Goal: Browse casually: Explore the website without a specific task or goal

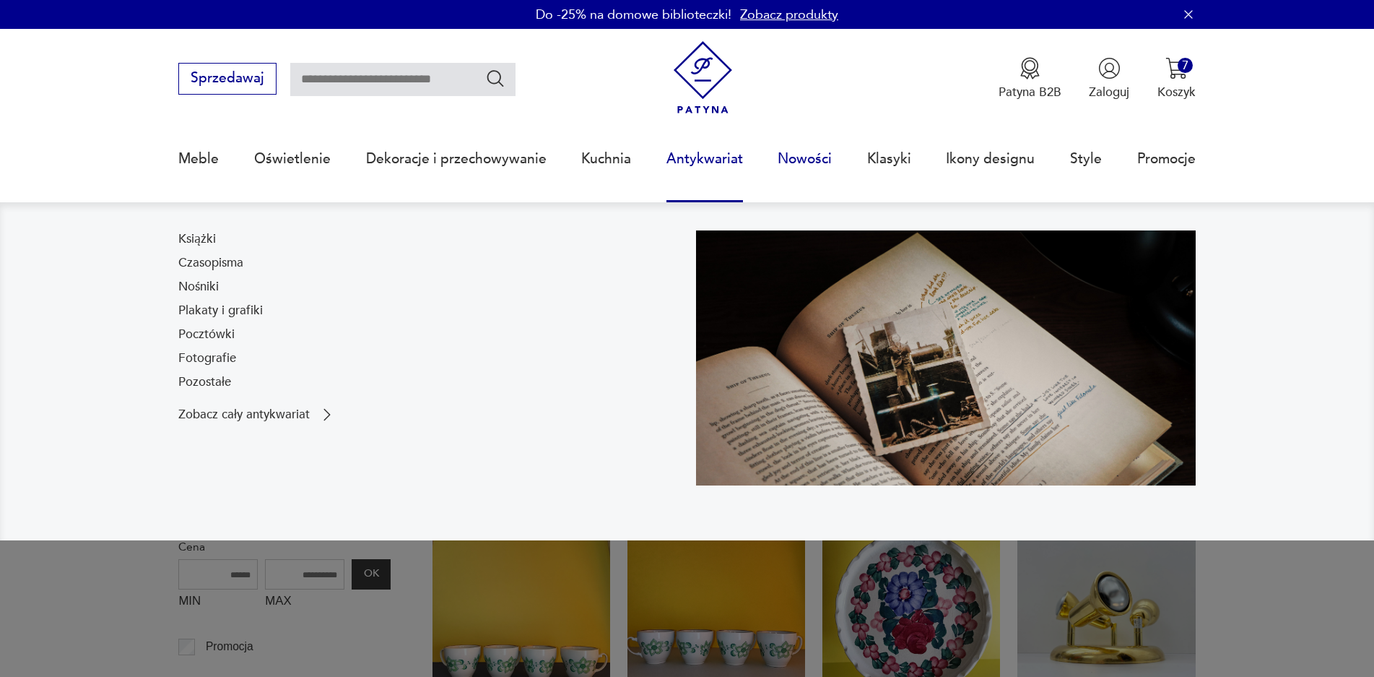
scroll to position [108, 0]
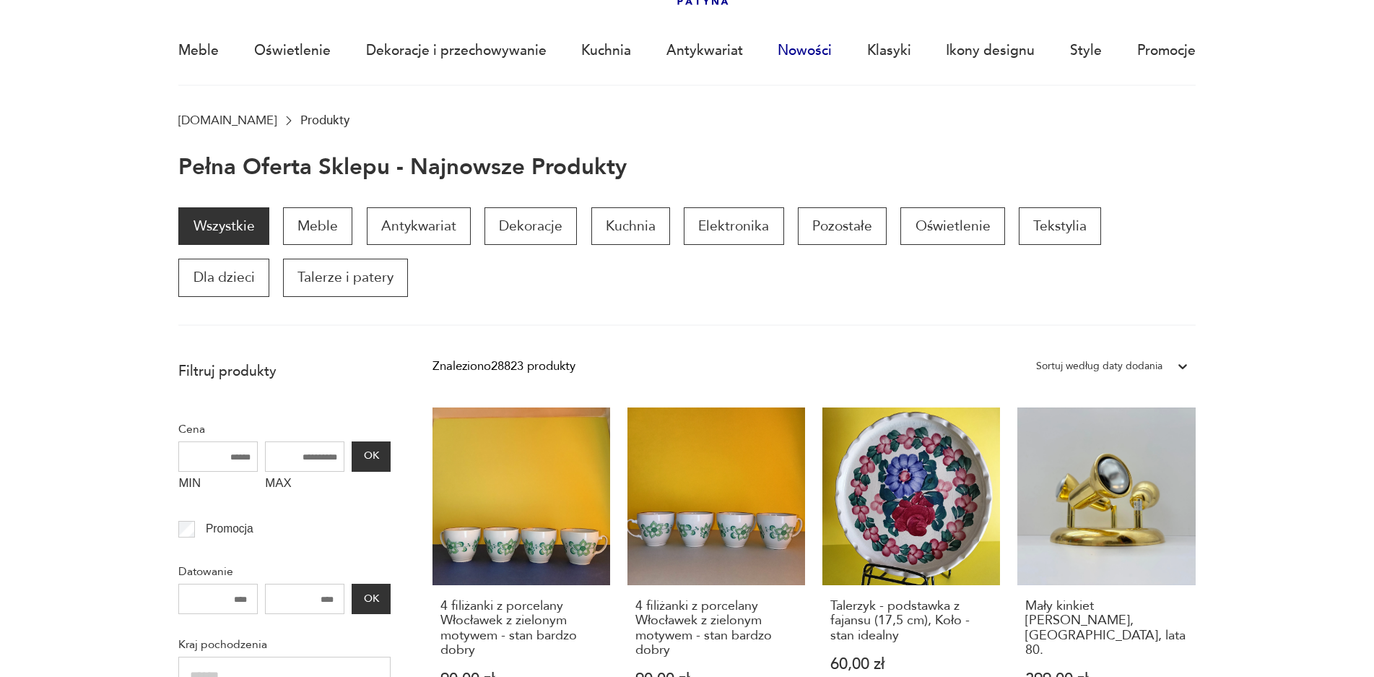
click at [816, 47] on link "Nowości" at bounding box center [805, 50] width 54 height 66
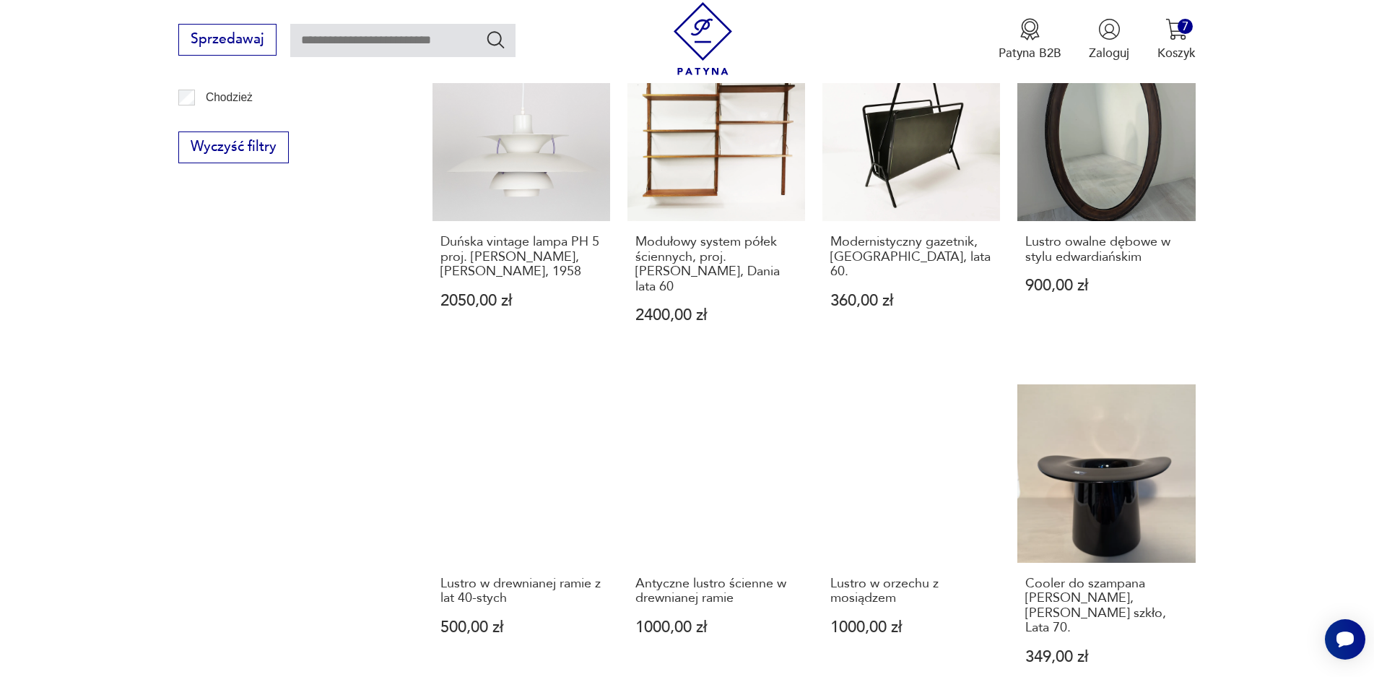
scroll to position [1277, 0]
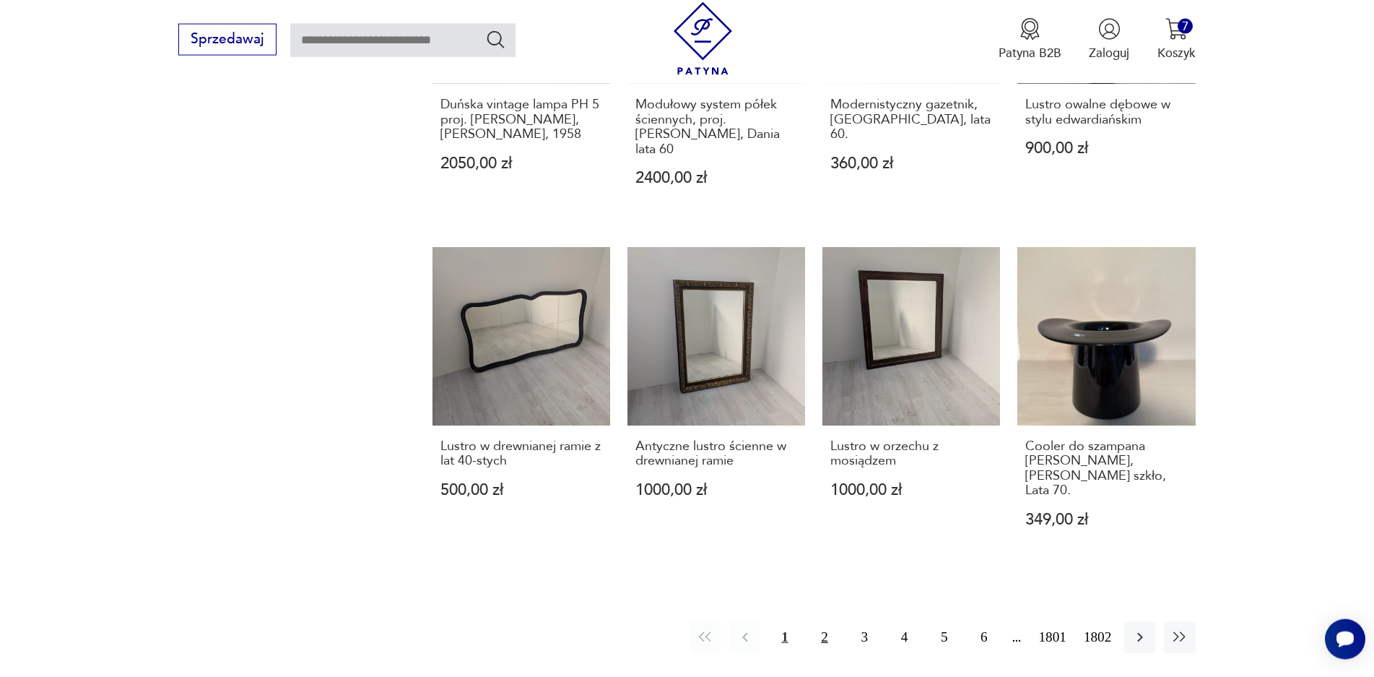
click at [828, 621] on button "2" at bounding box center [824, 636] width 31 height 31
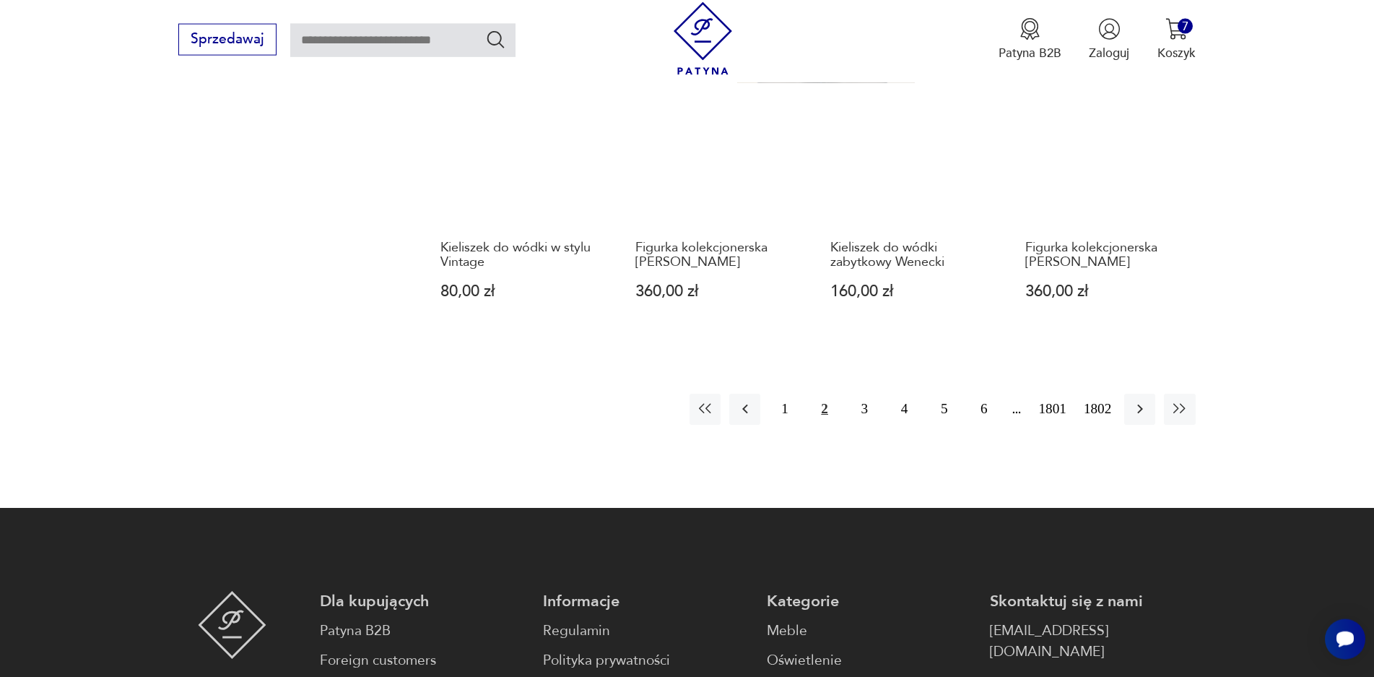
scroll to position [1482, 0]
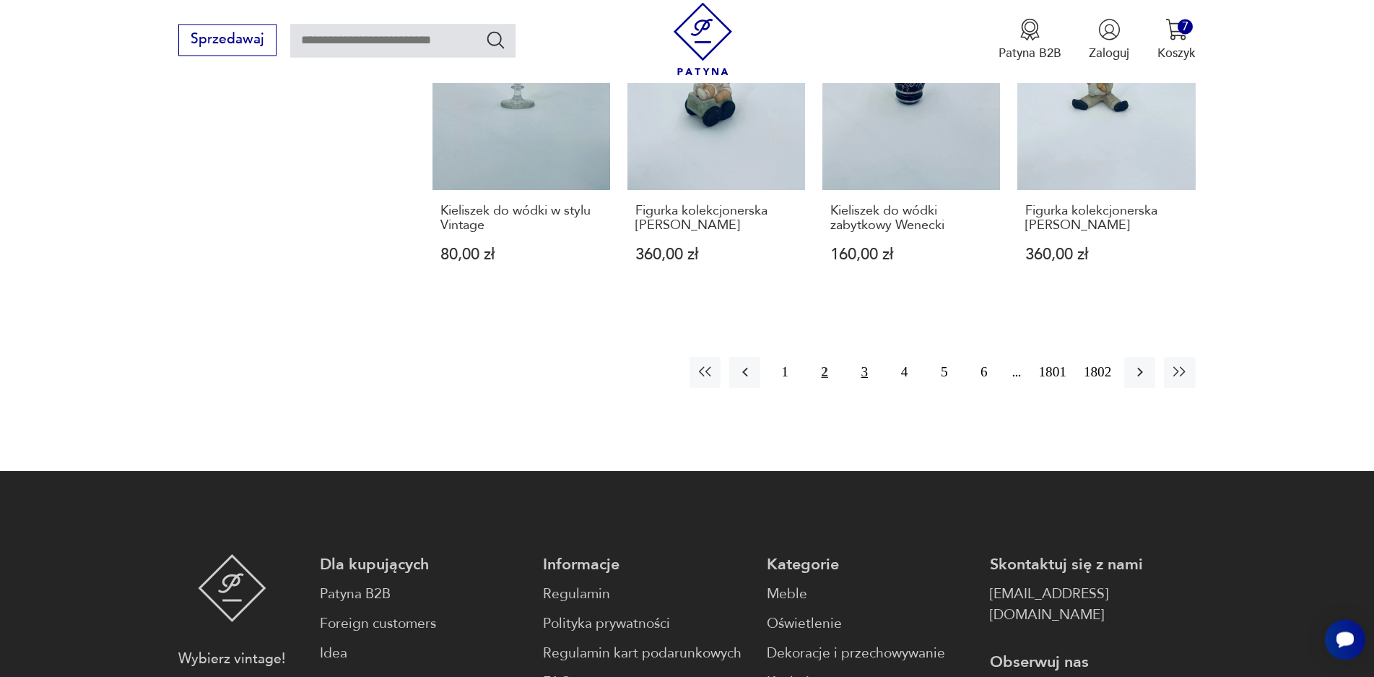
click at [866, 358] on button "3" at bounding box center [864, 372] width 31 height 31
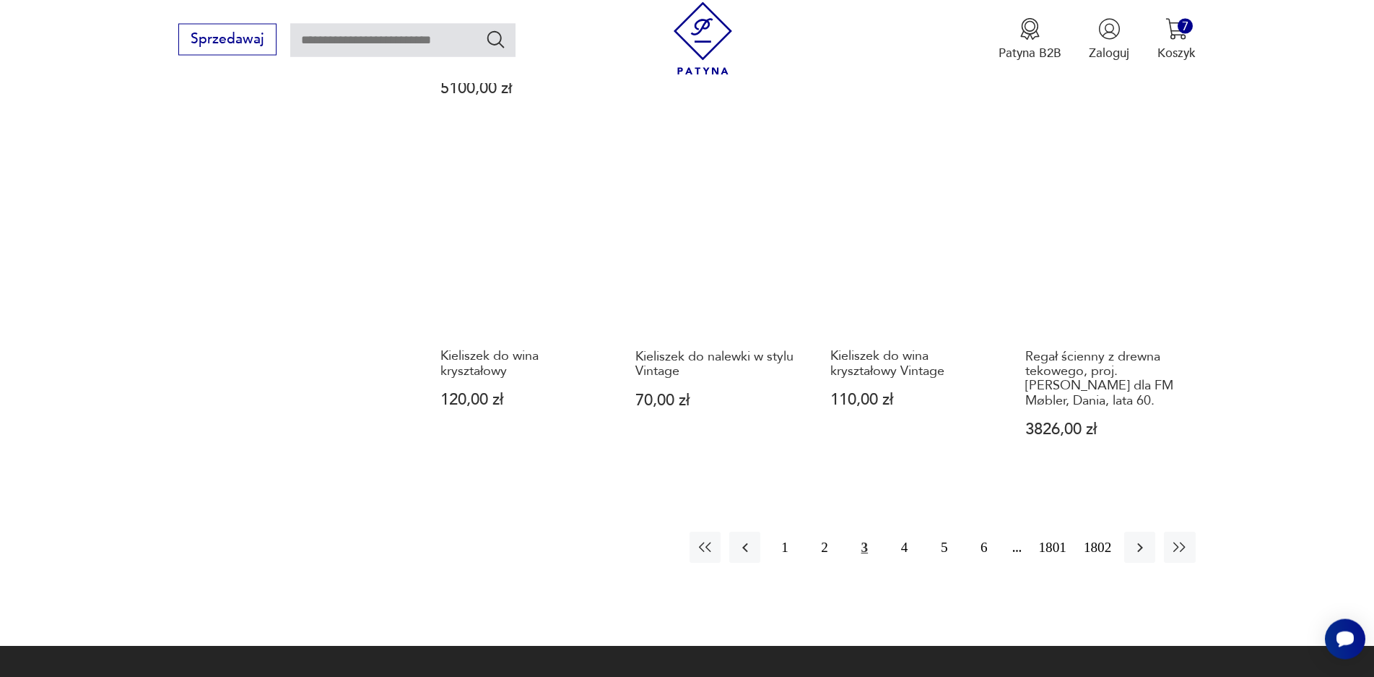
scroll to position [1413, 0]
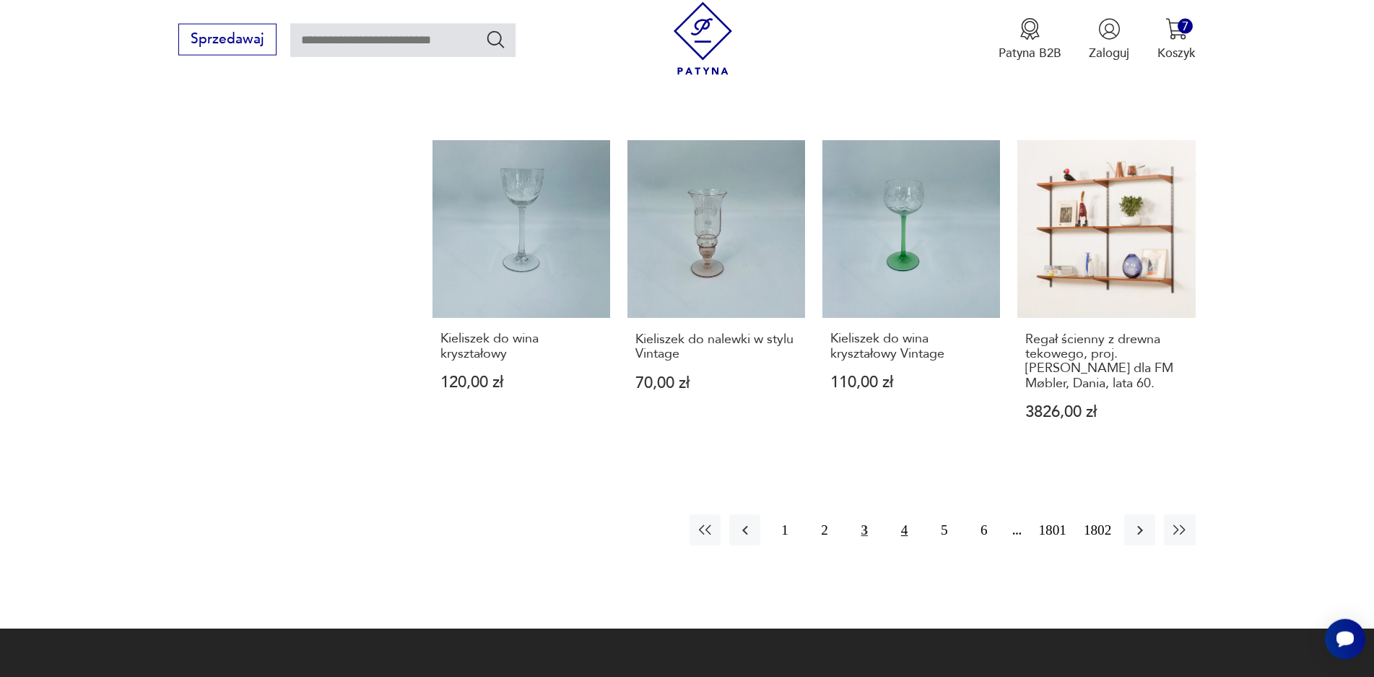
click at [904, 514] on button "4" at bounding box center [904, 529] width 31 height 31
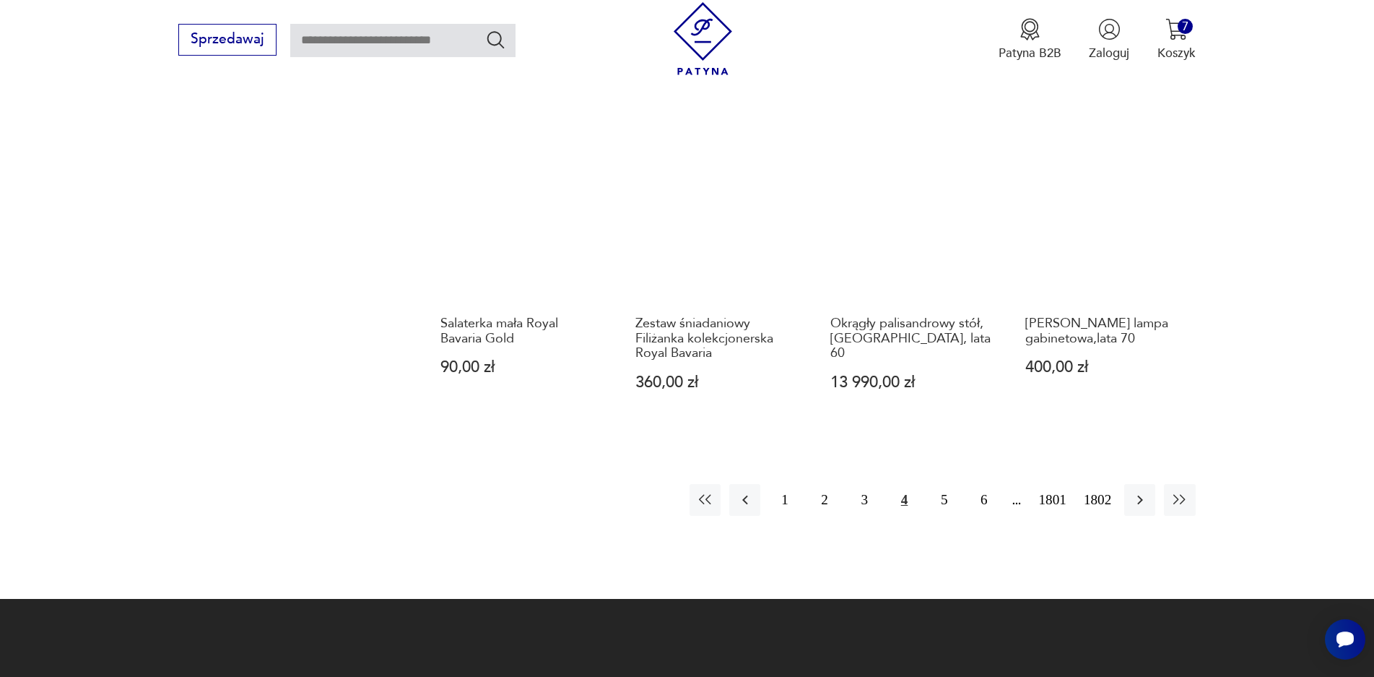
scroll to position [1345, 0]
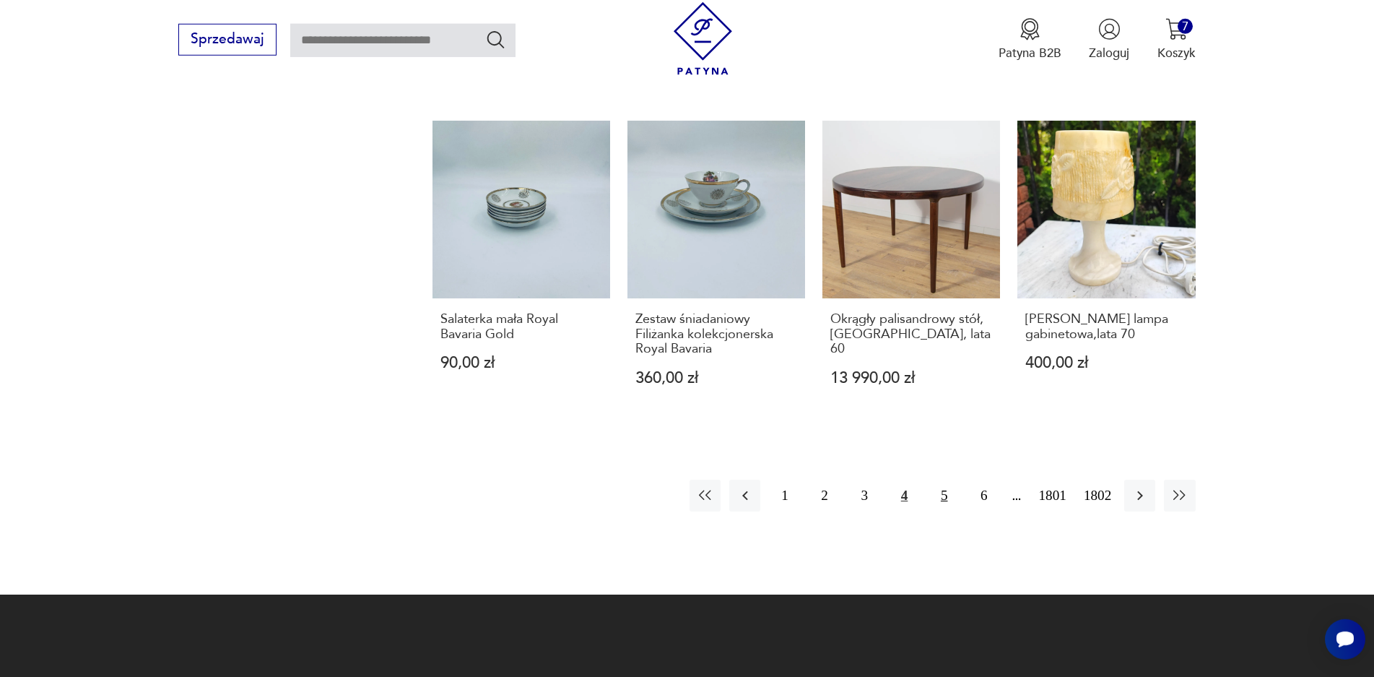
click at [945, 502] on button "5" at bounding box center [944, 494] width 31 height 31
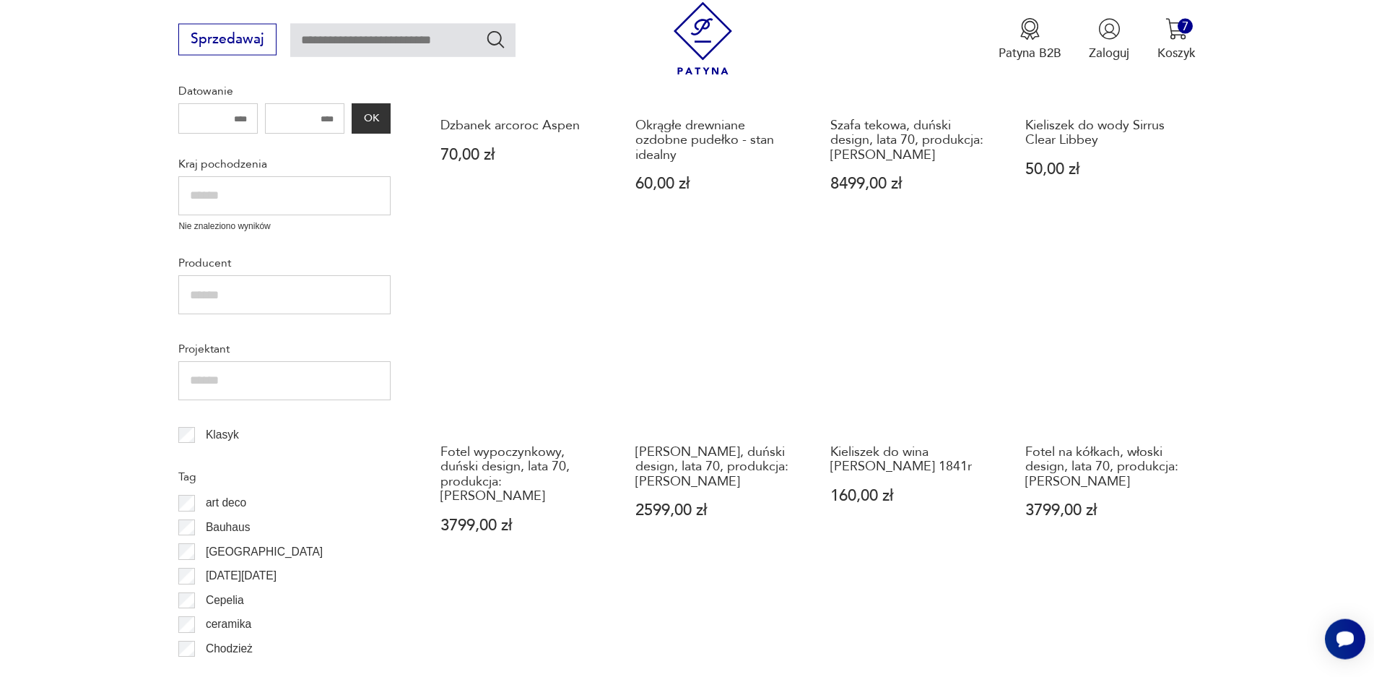
scroll to position [864, 0]
